Goal: Find contact information

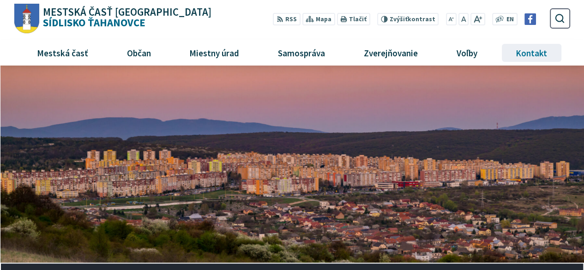
click at [522, 53] on span "Kontakt" at bounding box center [531, 52] width 38 height 25
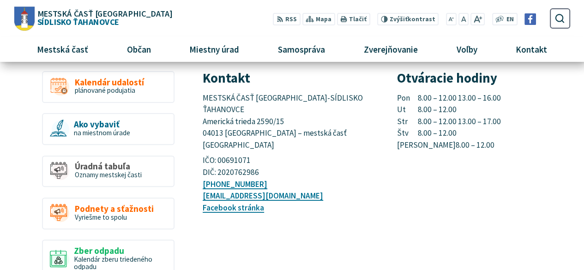
scroll to position [46, 0]
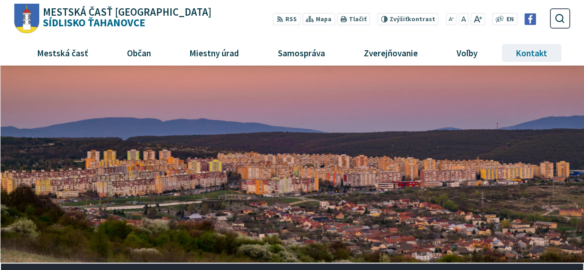
click at [528, 52] on span "Kontakt" at bounding box center [531, 52] width 38 height 25
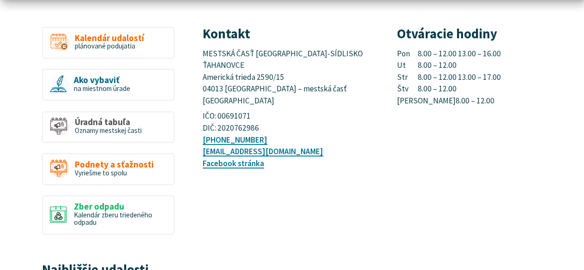
scroll to position [138, 0]
